Goal: Task Accomplishment & Management: Use online tool/utility

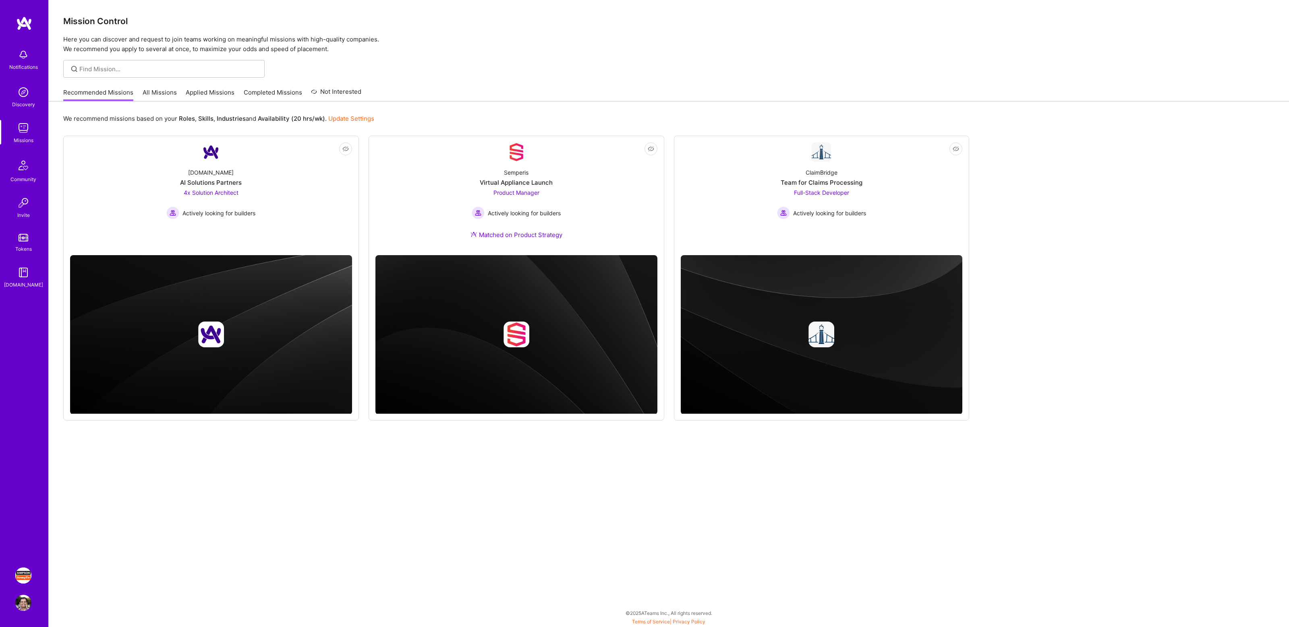
click at [22, 575] on img at bounding box center [23, 576] width 16 height 16
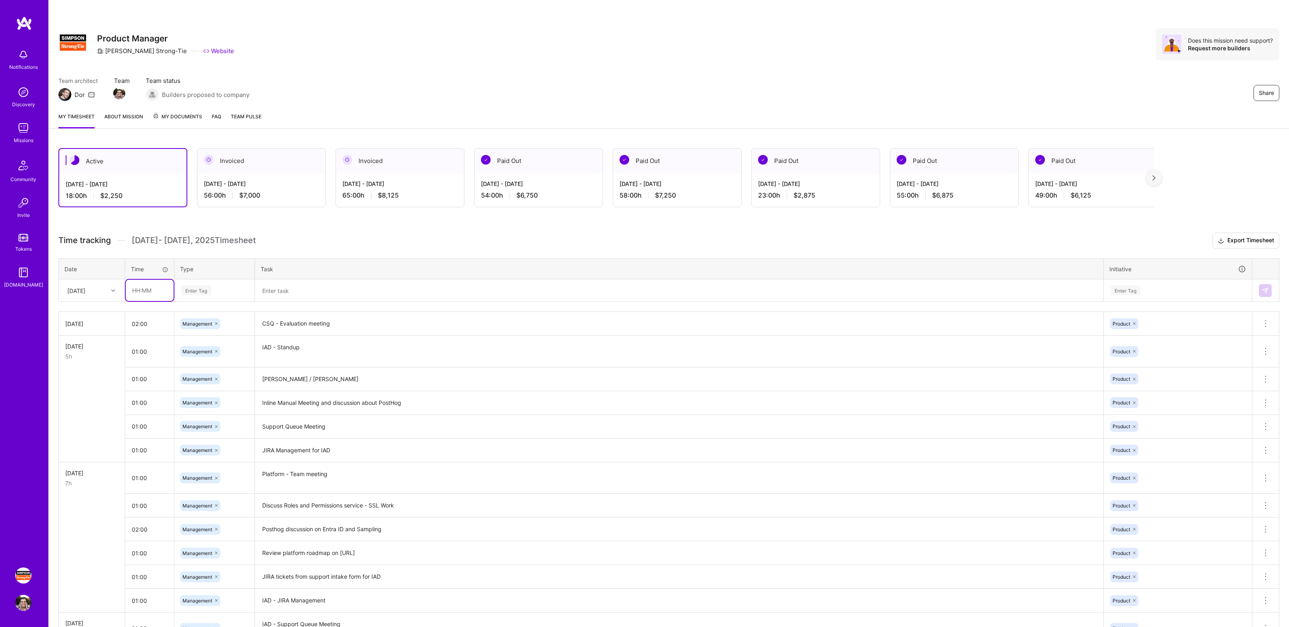
click at [160, 293] on input "text" at bounding box center [150, 290] width 48 height 21
type input "01:00"
type input "mana"
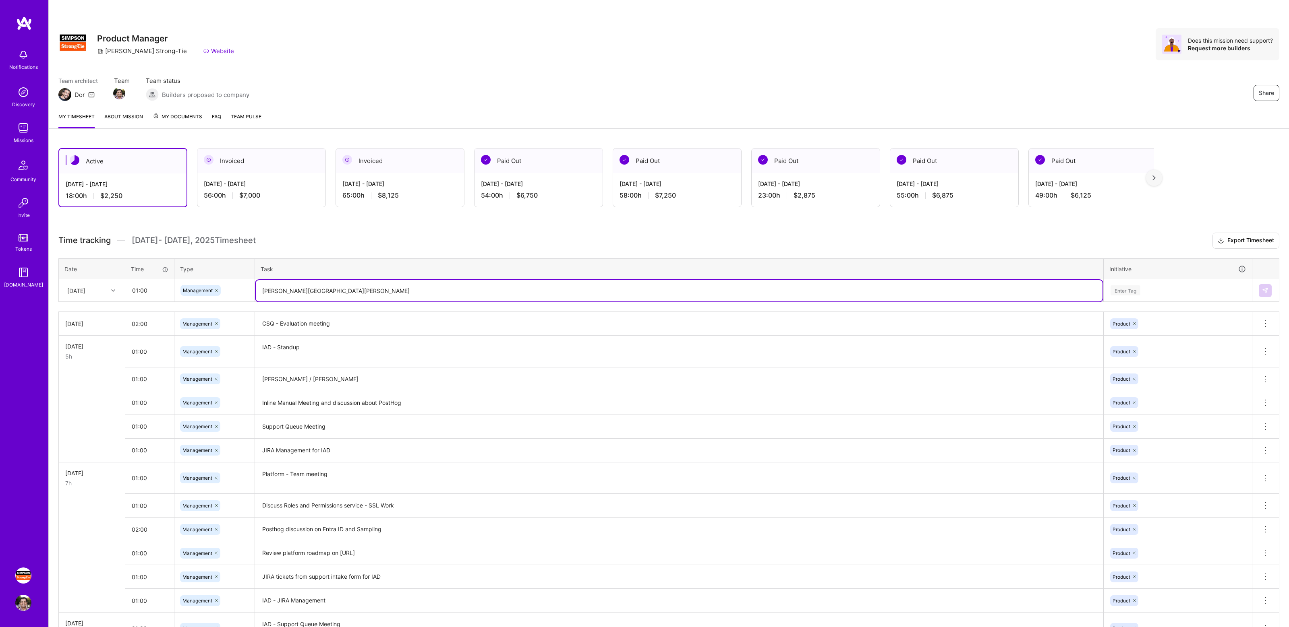
type textarea "[PERSON_NAME][GEOGRAPHIC_DATA][PERSON_NAME]"
click at [1163, 292] on div "Enter Tag" at bounding box center [1178, 291] width 136 height 10
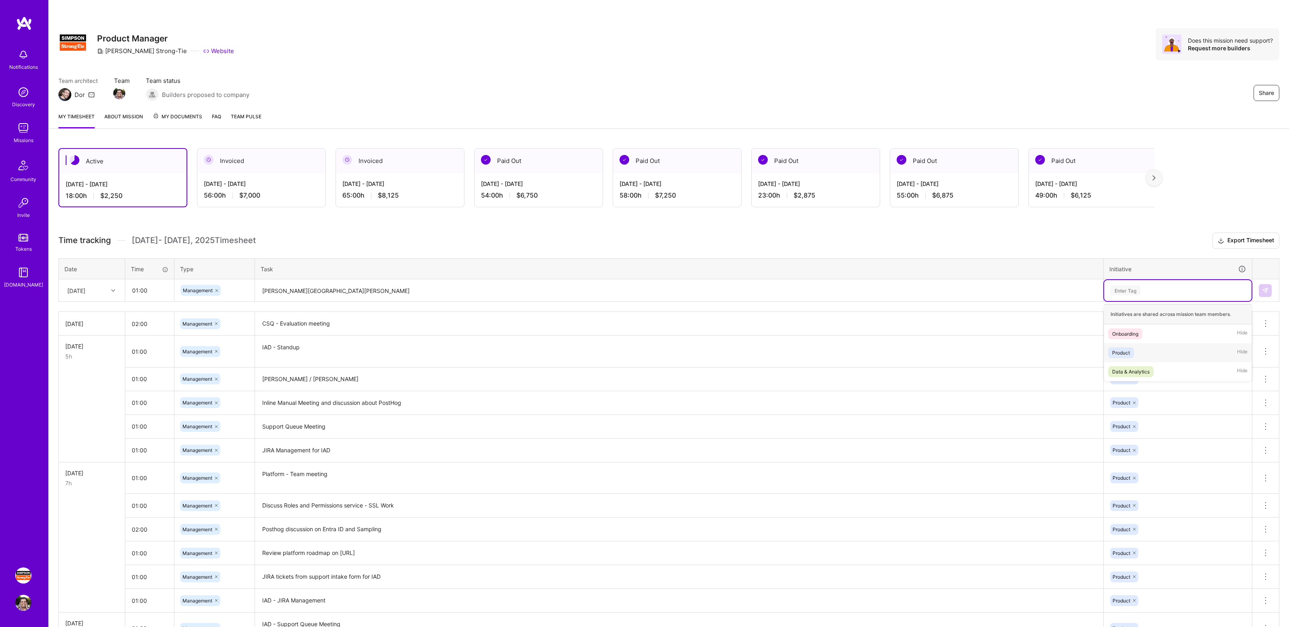
click at [1147, 353] on div "Product Hide" at bounding box center [1177, 353] width 147 height 19
click at [1269, 293] on button at bounding box center [1265, 290] width 13 height 13
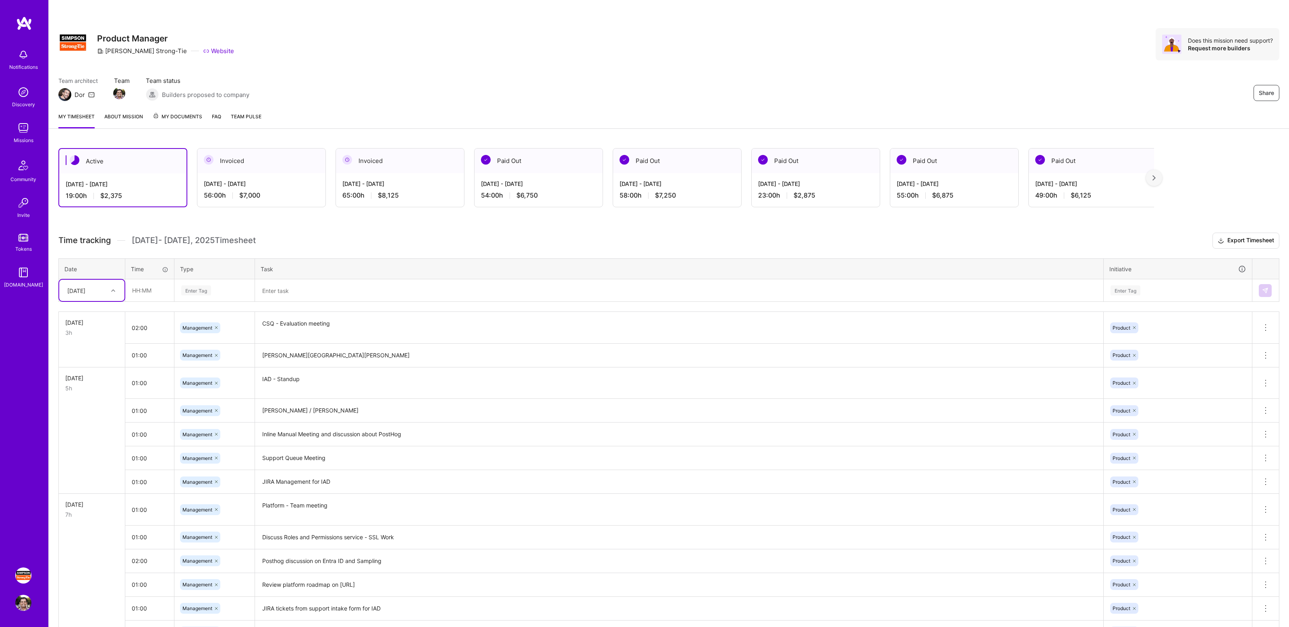
click at [335, 234] on h3 "Time tracking [DATE] - [DATE] Timesheet Export Timesheet" at bounding box center [668, 241] width 1221 height 16
click at [357, 231] on div "Active [DATE] - [DATE] 19:00 h $2,375 Invoiced [DATE] - [DATE] 56:00 h $7,000 I…" at bounding box center [669, 474] width 1240 height 670
click at [1150, 176] on div at bounding box center [1154, 178] width 16 height 16
click at [65, 179] on div at bounding box center [58, 178] width 16 height 16
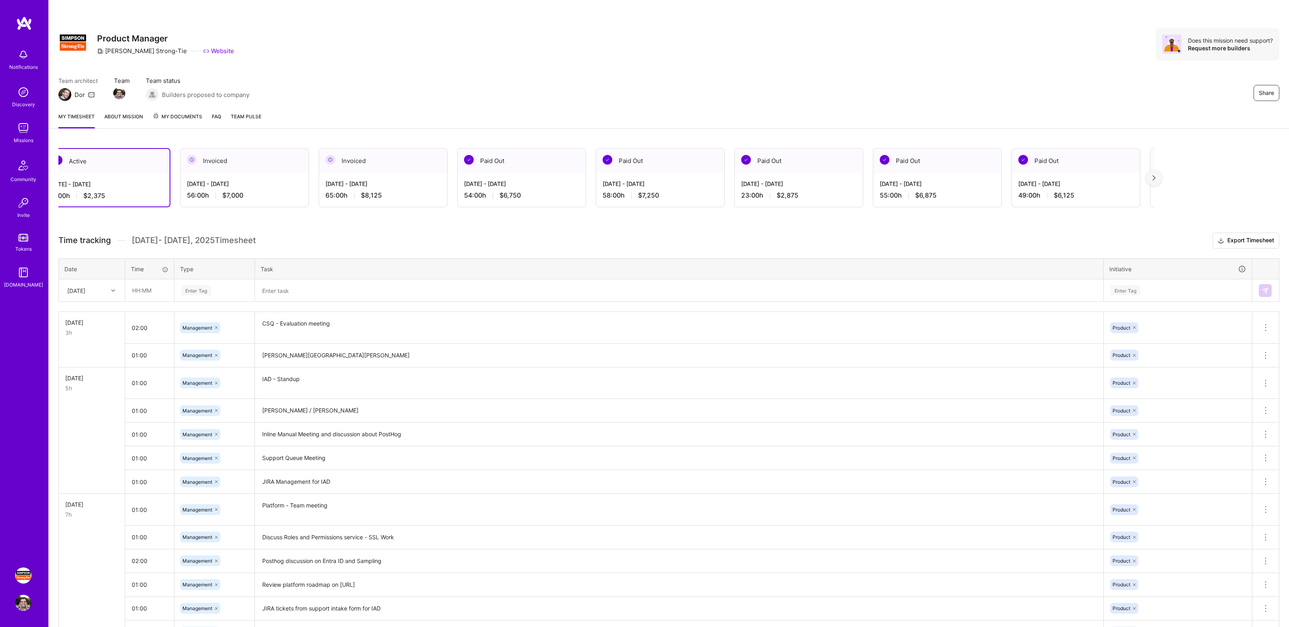
scroll to position [0, 0]
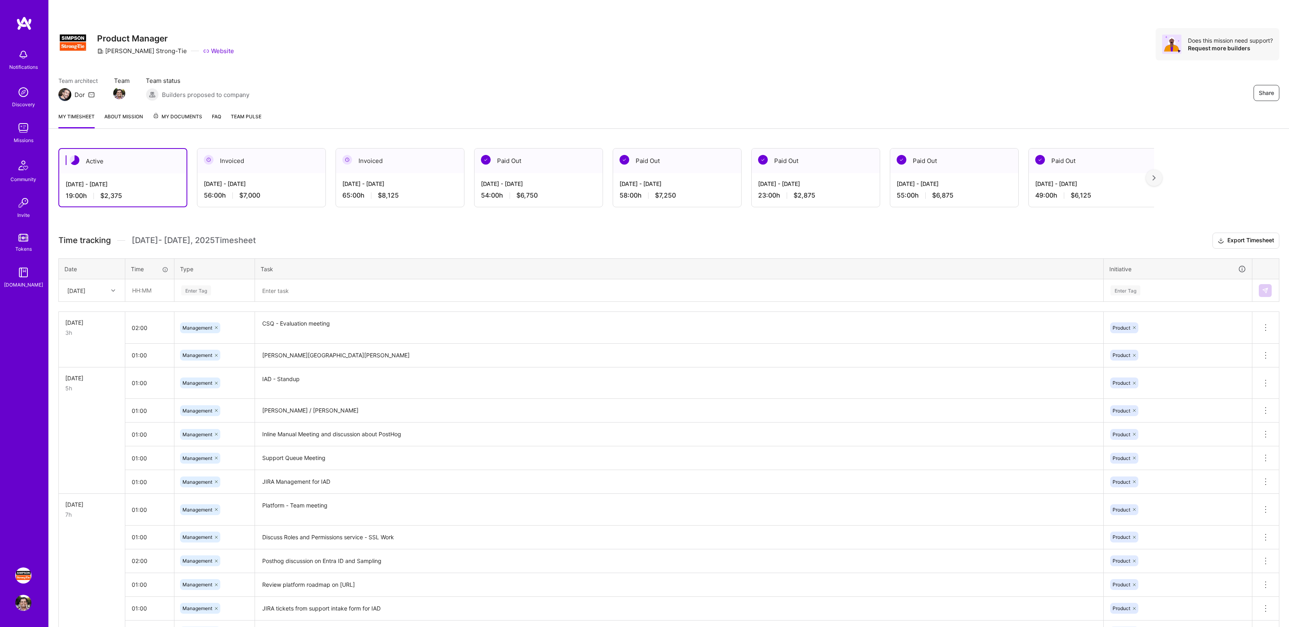
click at [685, 220] on div "Active [DATE] - [DATE] 19:00 h $2,375 Invoiced [DATE] - [DATE] 56:00 h $7,000 I…" at bounding box center [669, 474] width 1240 height 670
click at [654, 245] on h3 "Time tracking [DATE] - [DATE] Timesheet Export Timesheet" at bounding box center [668, 241] width 1221 height 16
click at [629, 237] on h3 "Time tracking [DATE] - [DATE] Timesheet Export Timesheet" at bounding box center [668, 241] width 1221 height 16
click at [1101, 96] on div "Share" at bounding box center [1188, 93] width 181 height 16
click at [862, 63] on div "Share Product Manager [PERSON_NAME]-Tie Website Does this mission need support?…" at bounding box center [669, 53] width 1240 height 106
